Goal: Task Accomplishment & Management: Manage account settings

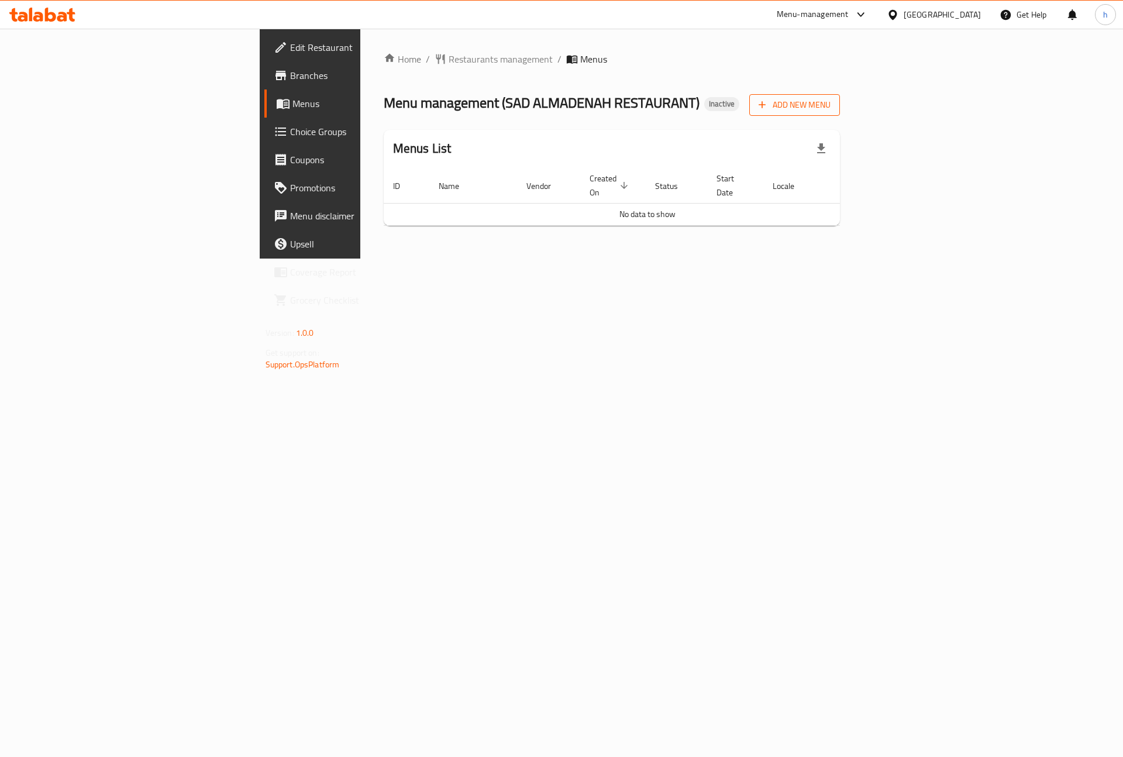
click at [831, 105] on span "Add New Menu" at bounding box center [795, 105] width 72 height 15
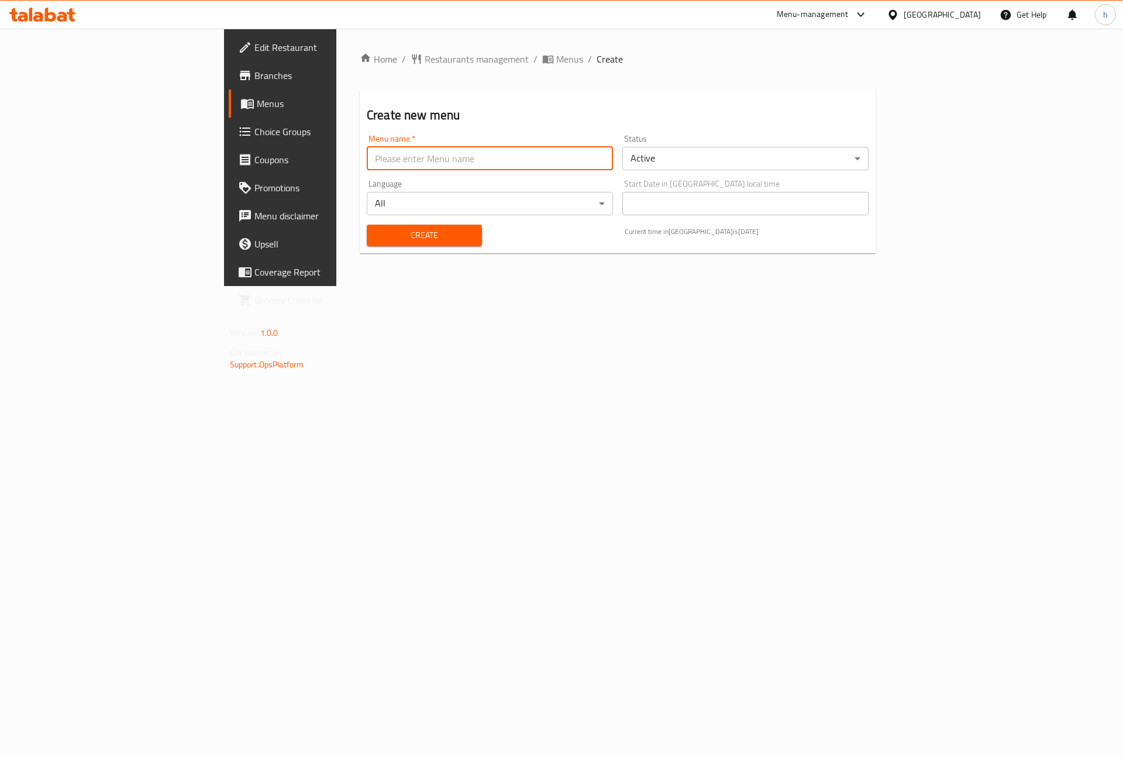
click at [409, 157] on input "text" at bounding box center [490, 158] width 246 height 23
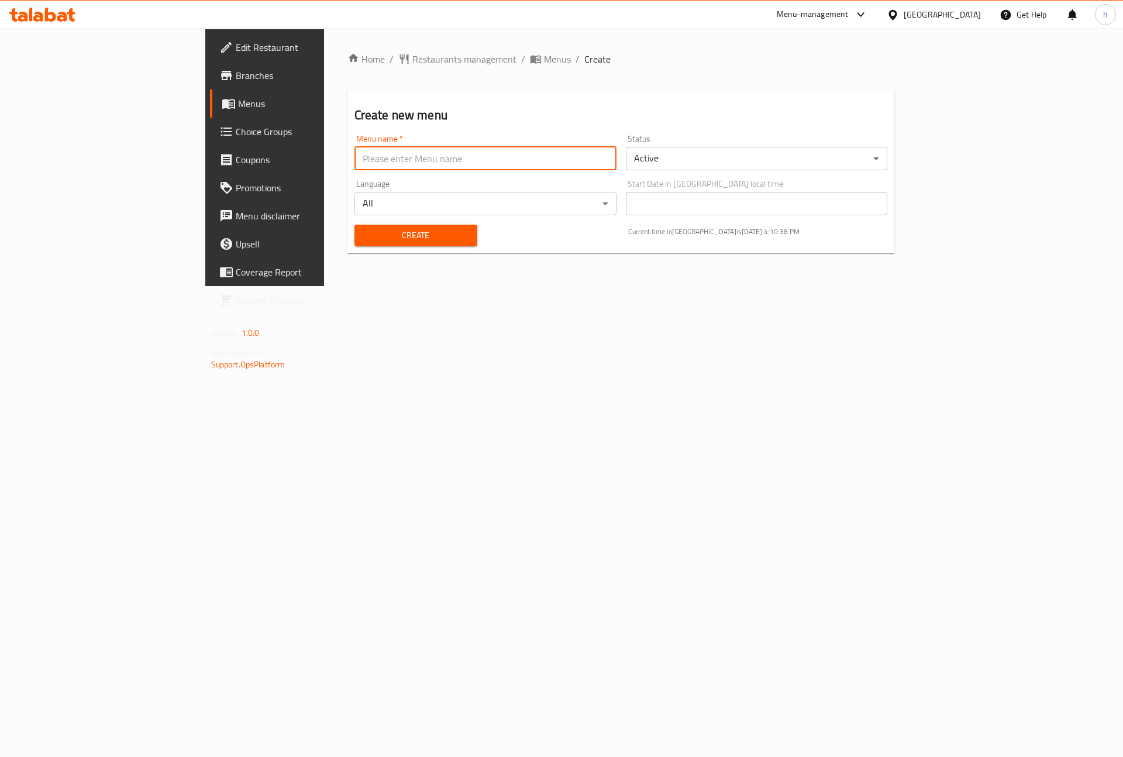
paste input "i remove section (offers)"
click at [375, 151] on input "i remove section (offers)" at bounding box center [485, 158] width 262 height 23
type input "[DATE]"
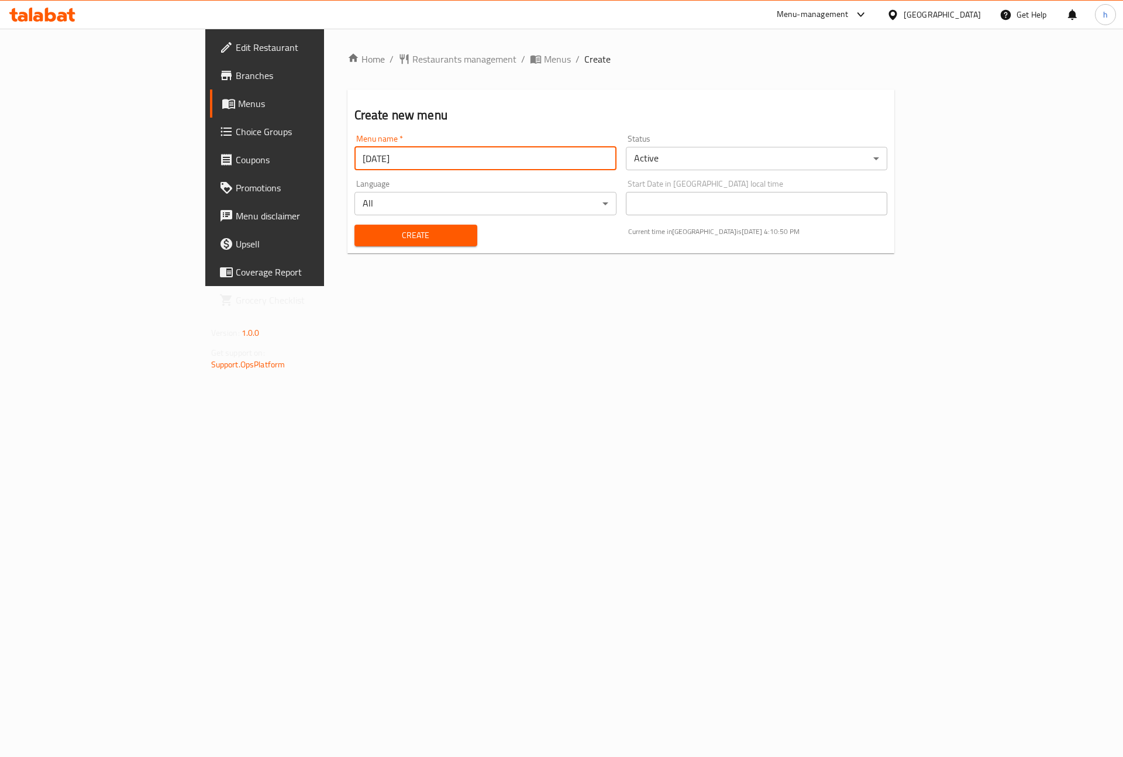
click at [364, 230] on span "Create" at bounding box center [416, 235] width 104 height 15
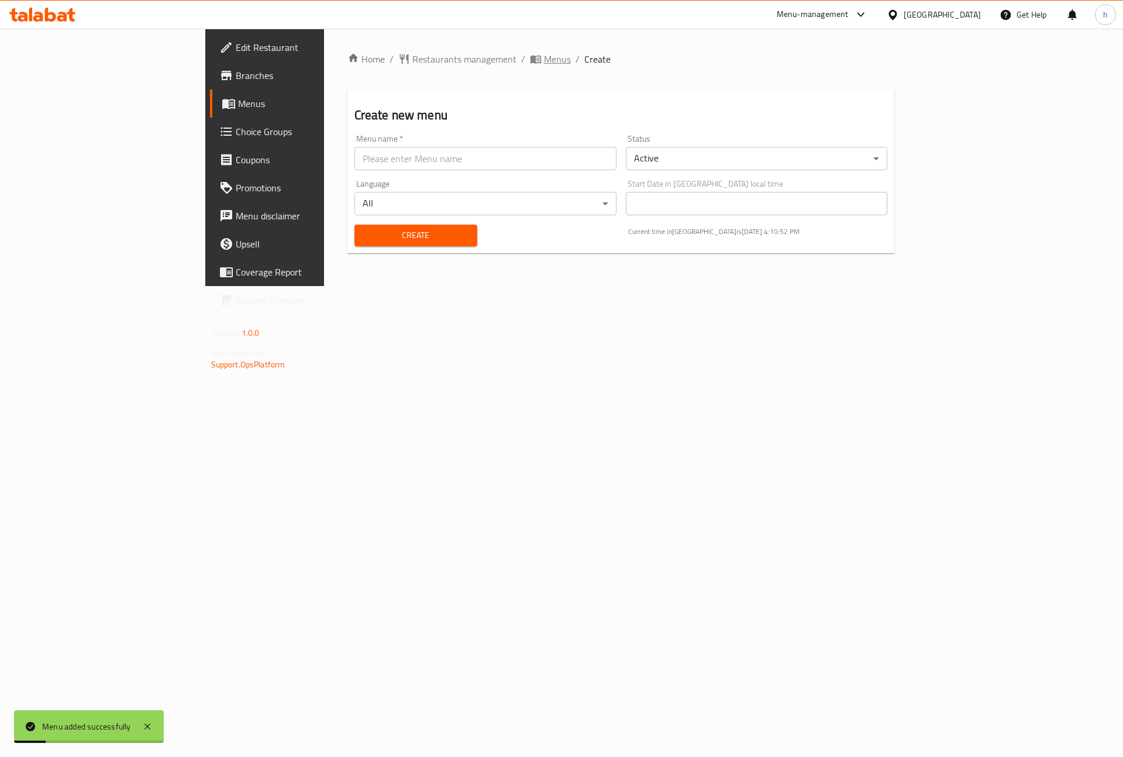
click at [544, 56] on span "Menus" at bounding box center [557, 59] width 27 height 14
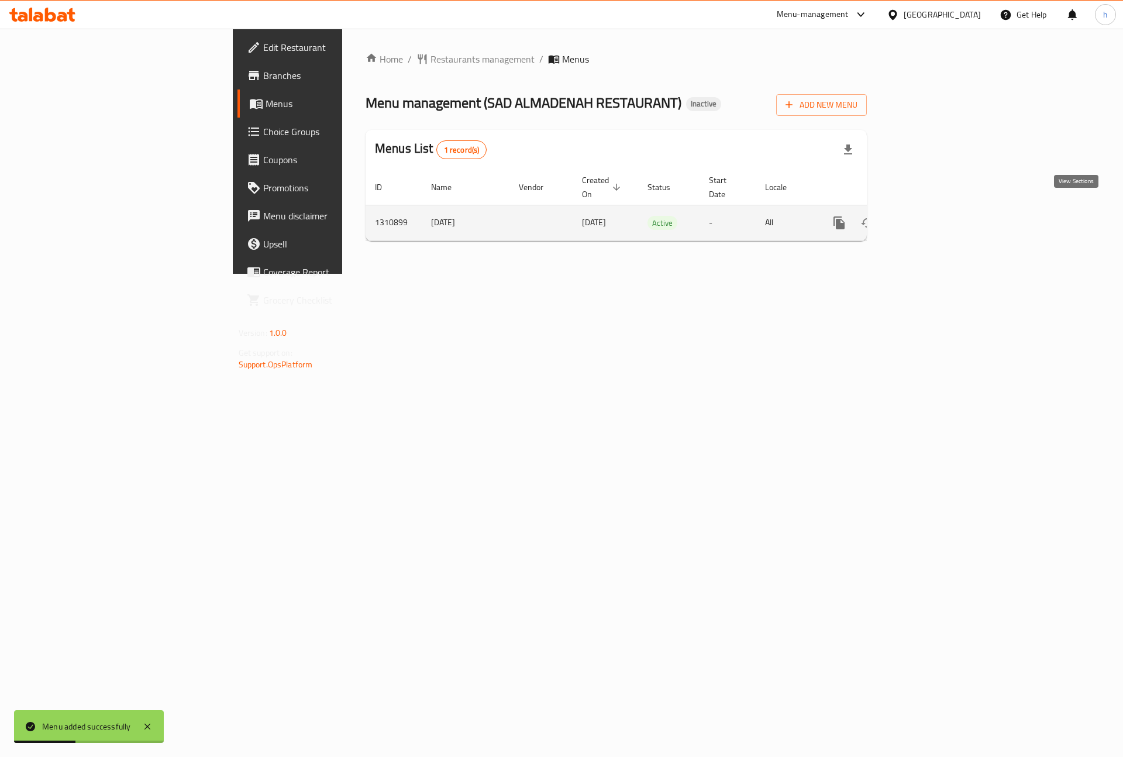
click at [931, 216] on icon "enhanced table" at bounding box center [924, 223] width 14 height 14
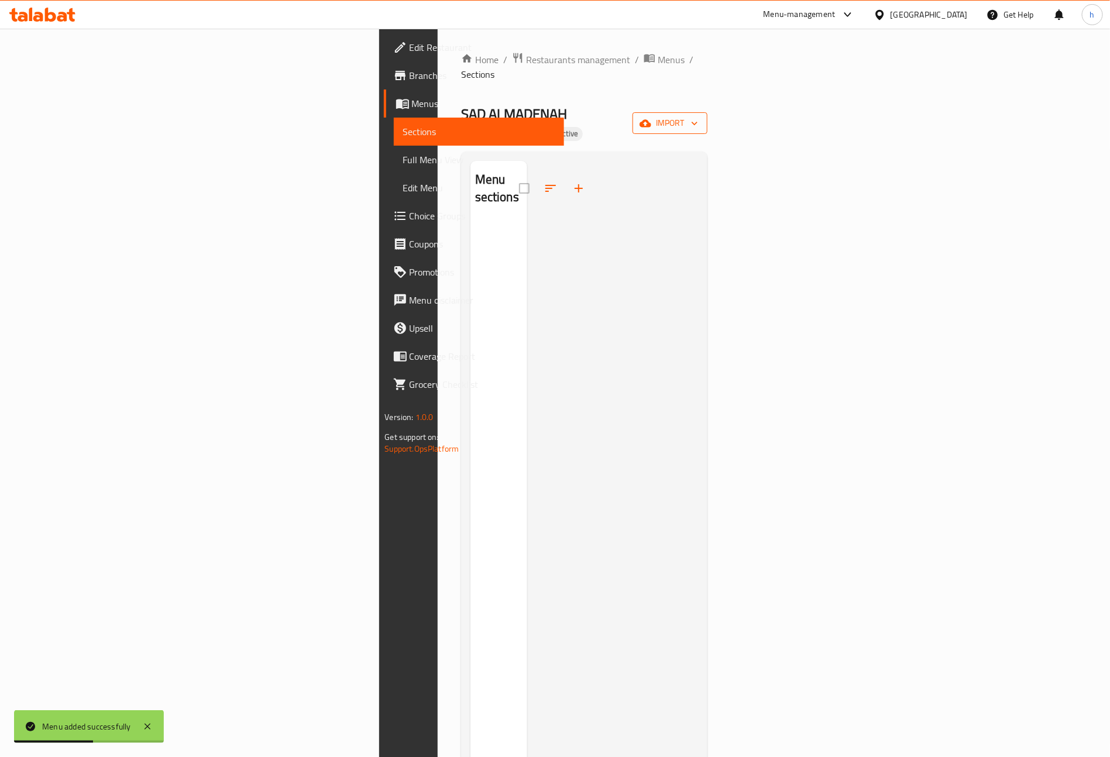
click at [707, 112] on button "import" at bounding box center [669, 123] width 75 height 22
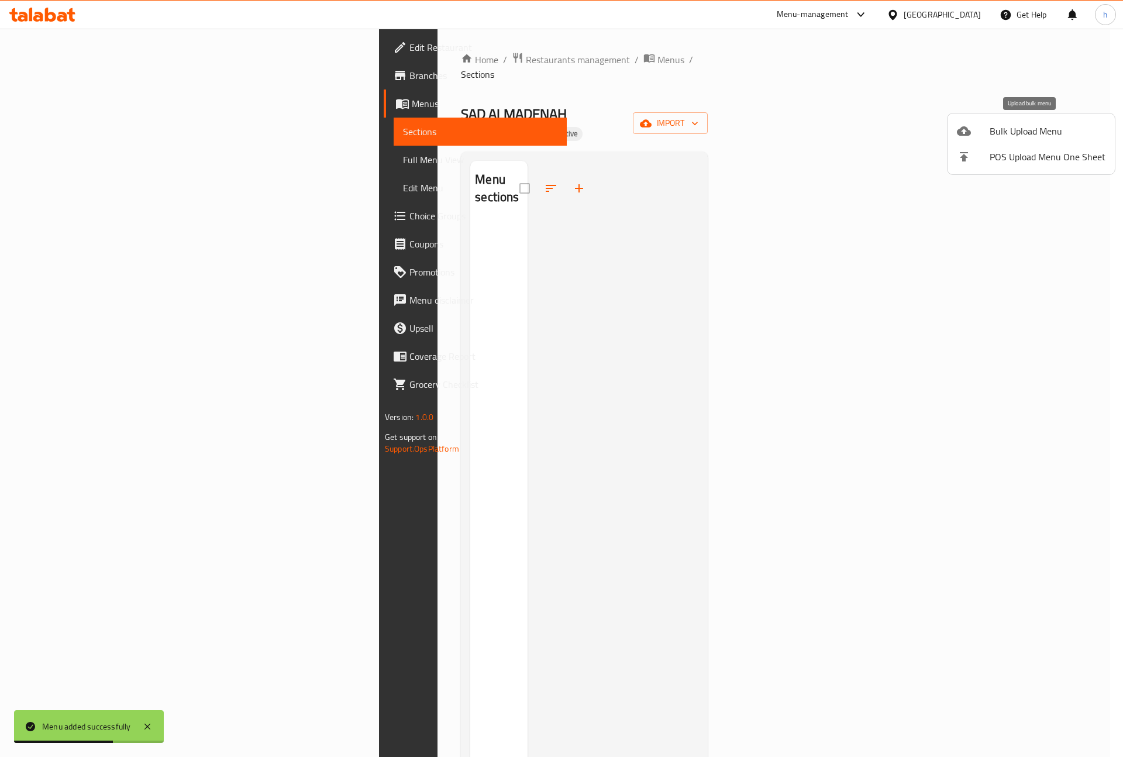
click at [1060, 137] on span "Bulk Upload Menu" at bounding box center [1048, 131] width 116 height 14
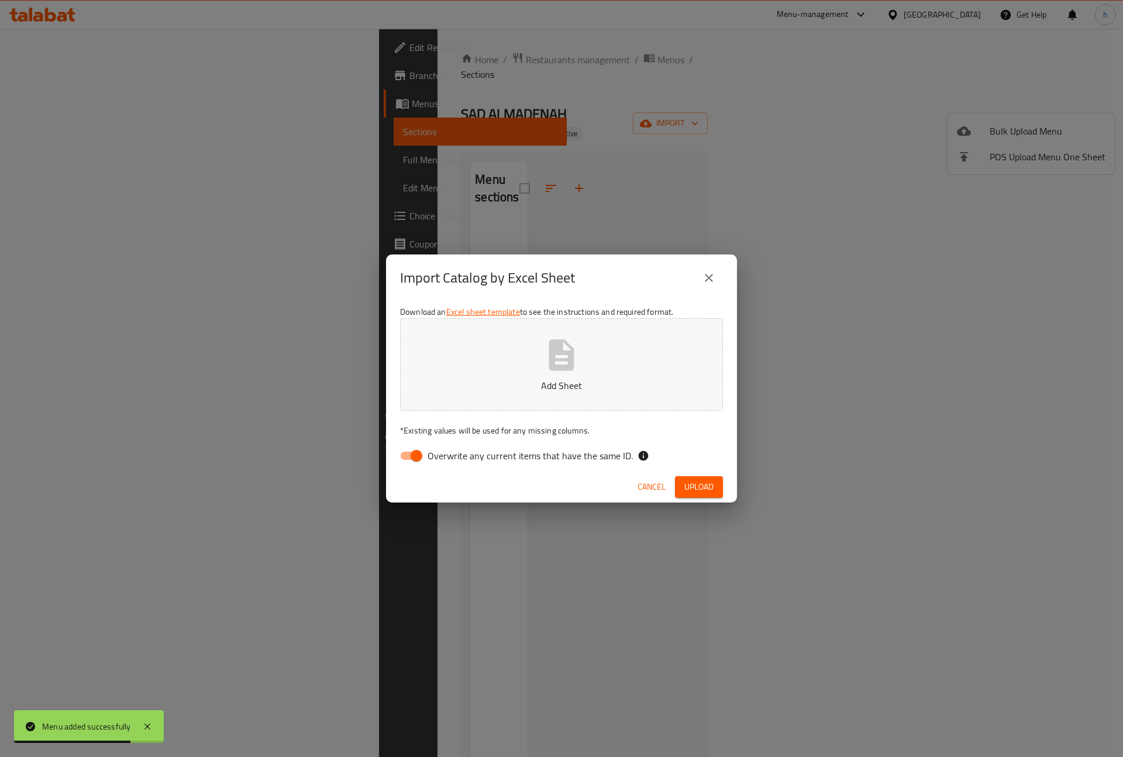
click at [429, 460] on span "Overwrite any current items that have the same ID." at bounding box center [530, 456] width 205 height 14
click at [429, 460] on input "Overwrite any current items that have the same ID." at bounding box center [416, 456] width 67 height 22
checkbox input "false"
click at [512, 367] on button "Add Sheet" at bounding box center [561, 364] width 323 height 92
click at [688, 484] on span "Upload" at bounding box center [698, 487] width 29 height 15
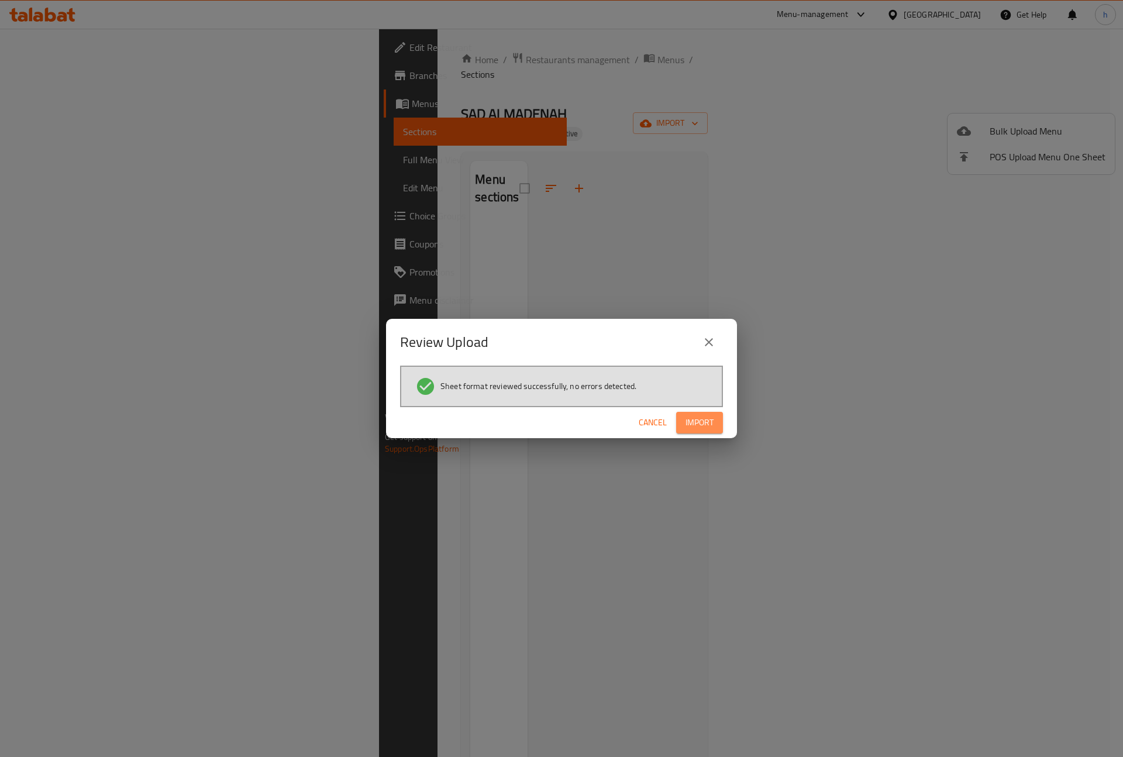
click at [706, 415] on span "Import" at bounding box center [699, 422] width 28 height 15
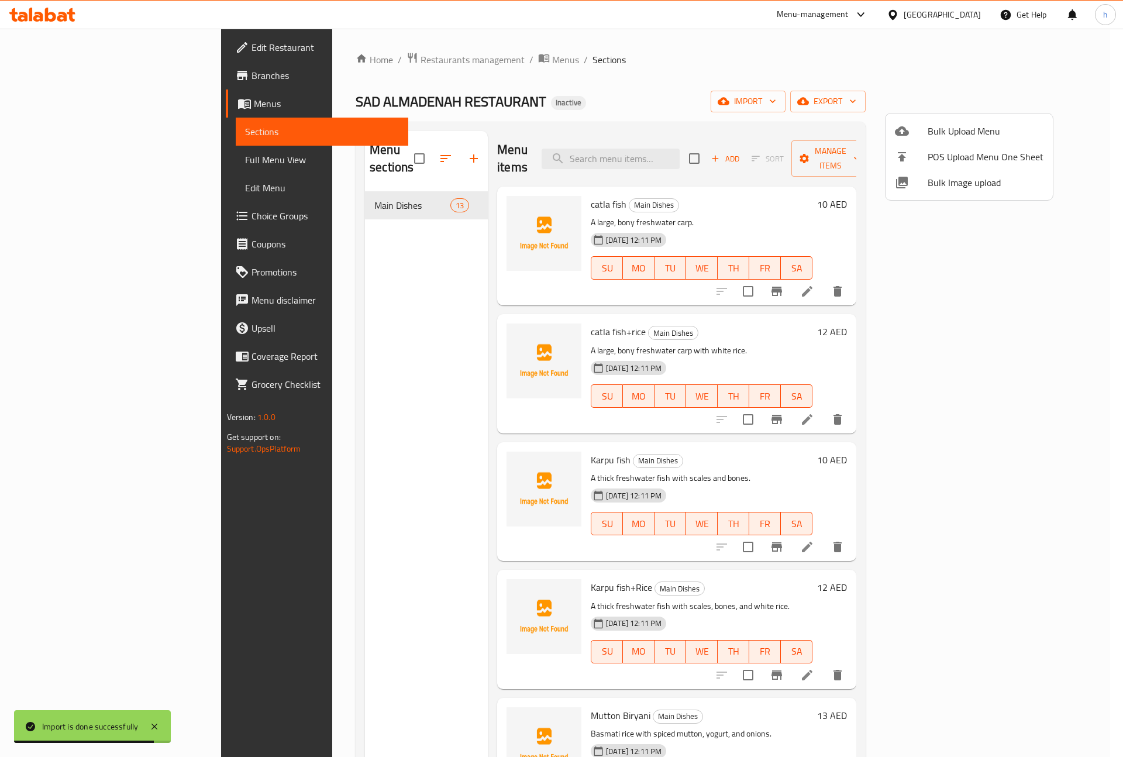
drag, startPoint x: 1069, startPoint y: 225, endPoint x: 1074, endPoint y: 269, distance: 44.2
click at [1074, 269] on div at bounding box center [561, 378] width 1123 height 757
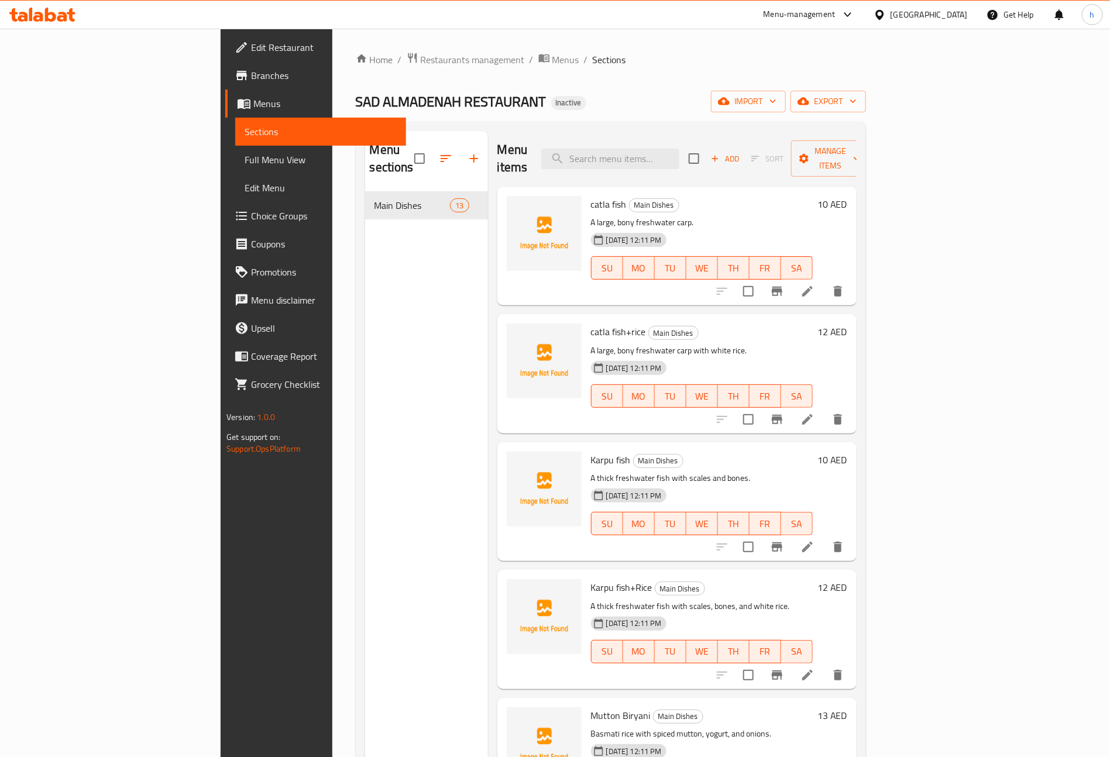
click at [788, 88] on div "Home / Restaurants management / Menus / Sections SAD [GEOGRAPHIC_DATA] RESTAURA…" at bounding box center [611, 474] width 510 height 845
click at [244, 161] on span "Full Menu View" at bounding box center [320, 160] width 152 height 14
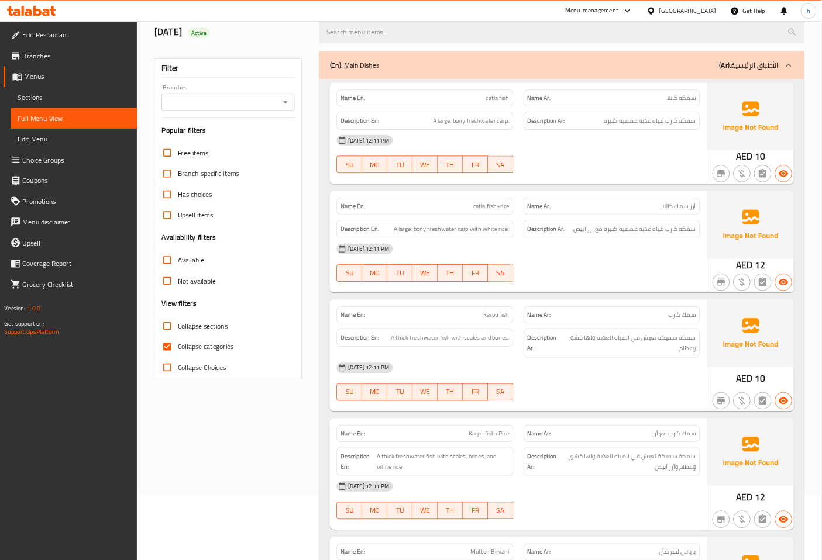
scroll to position [88, 0]
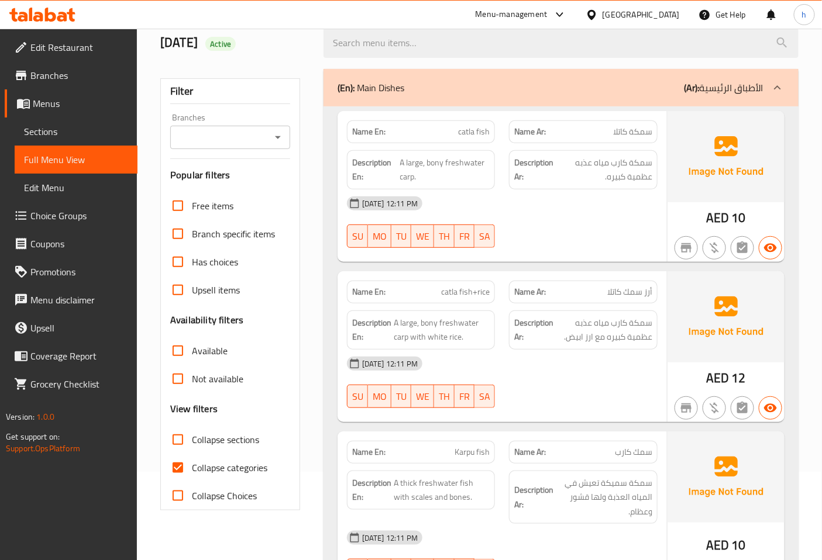
click at [532, 230] on div "[DATE] 12:11 PM SU MO TU WE TH FR SA" at bounding box center [502, 223] width 325 height 66
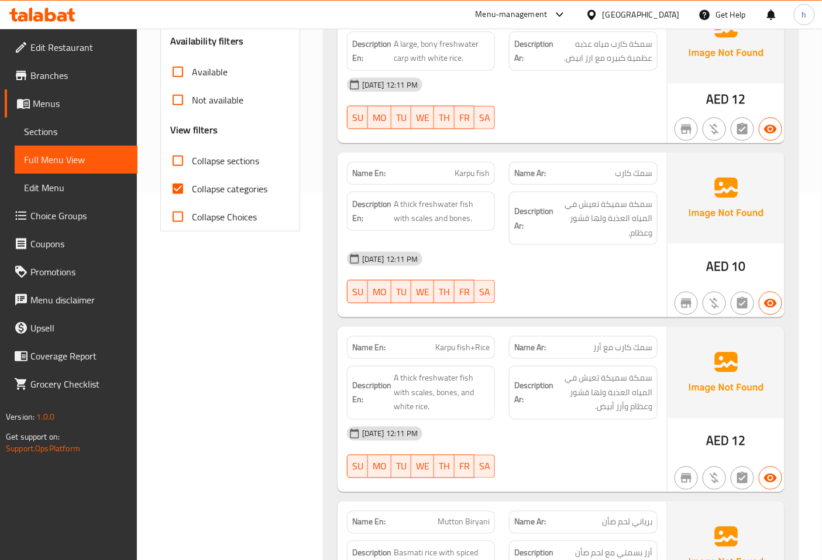
scroll to position [348, 0]
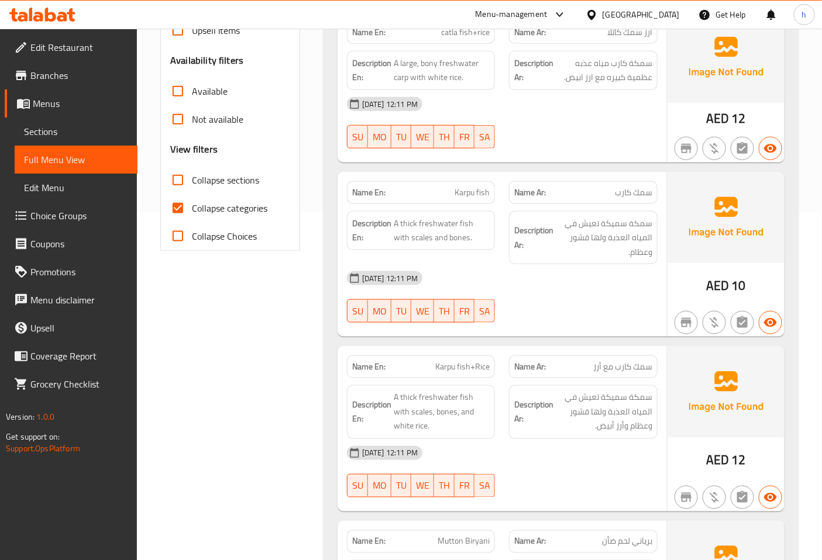
click at [466, 193] on span "Karpu fish" at bounding box center [471, 193] width 35 height 12
copy span "Karpu"
click at [433, 187] on p "Name En: Karpu fish" at bounding box center [421, 193] width 138 height 12
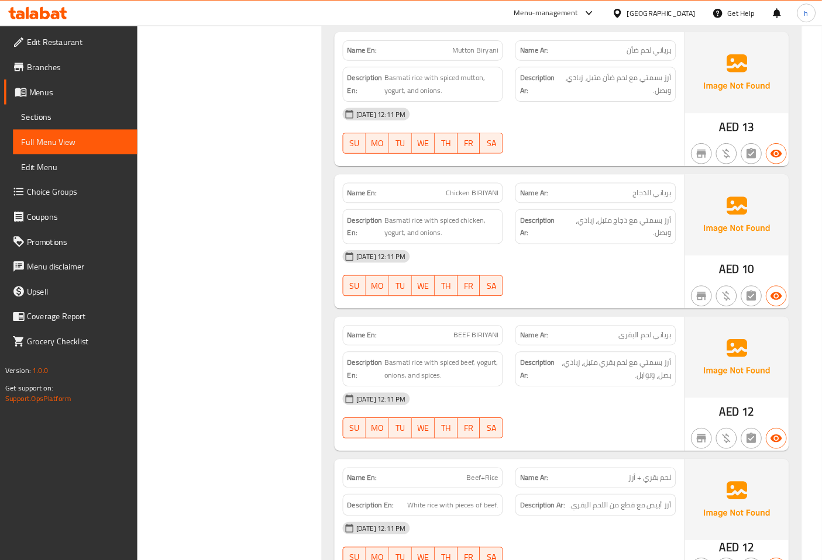
scroll to position [804, 0]
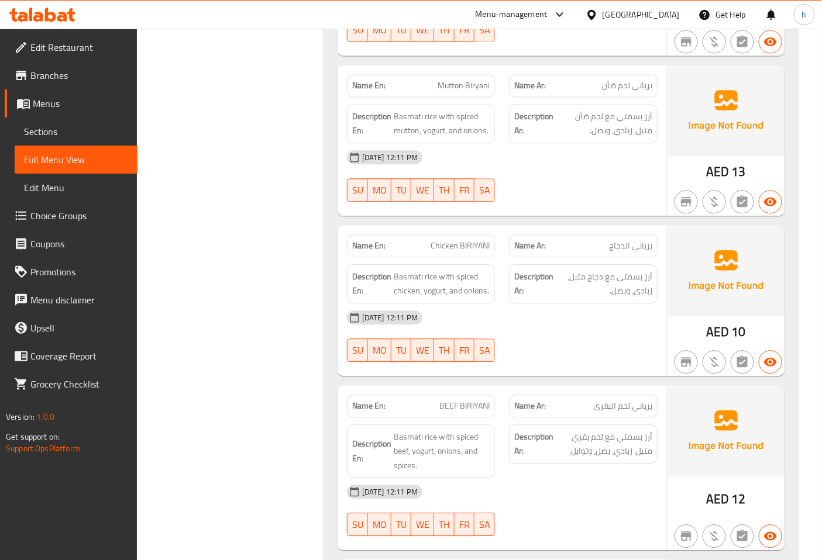
click at [199, 154] on div "Filter Branches Branches Popular filters Free items Branch specific items Has c…" at bounding box center [234, 466] width 163 height 2240
click at [50, 74] on span "Branches" at bounding box center [79, 75] width 98 height 14
